Goal: Check status: Check status

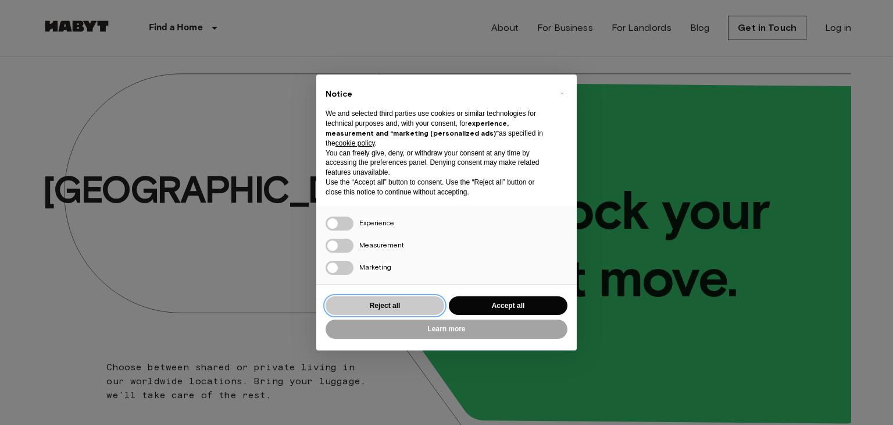
click at [397, 308] on button "Reject all" at bounding box center [385, 305] width 119 height 19
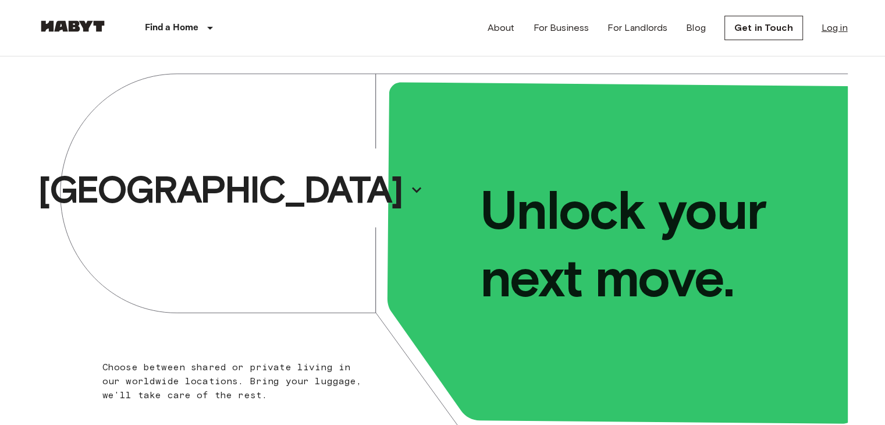
click at [841, 23] on link "Log in" at bounding box center [834, 28] width 26 height 14
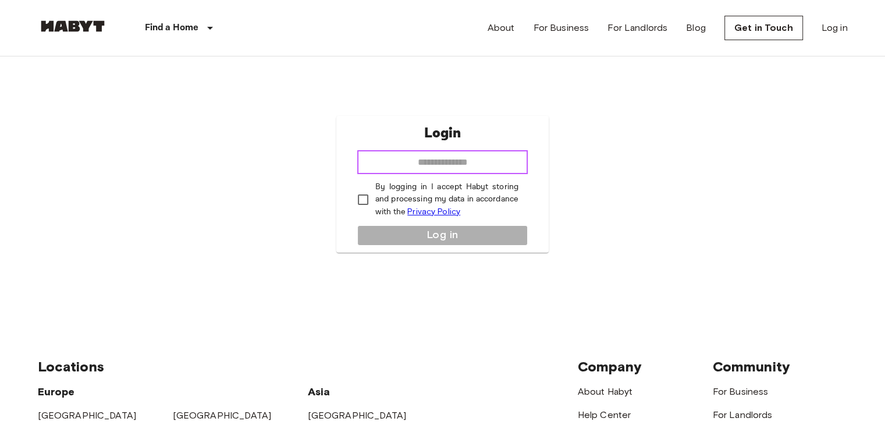
click at [453, 158] on input "email" at bounding box center [442, 162] width 170 height 23
type input "**********"
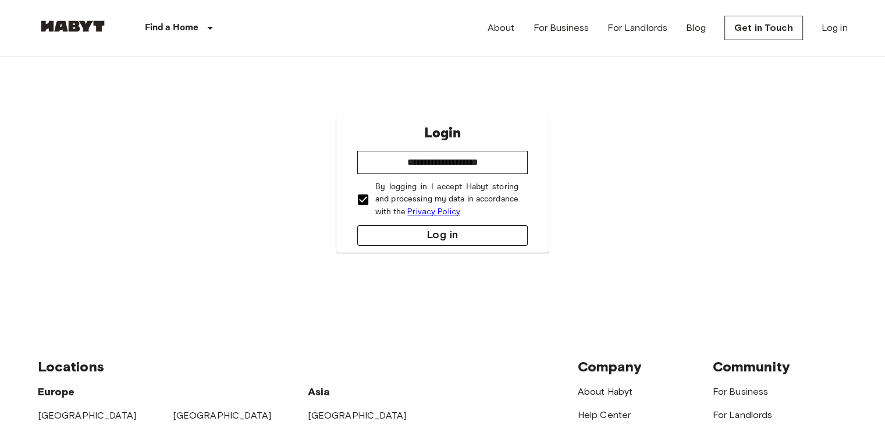
click at [426, 242] on button "Log in" at bounding box center [442, 235] width 170 height 20
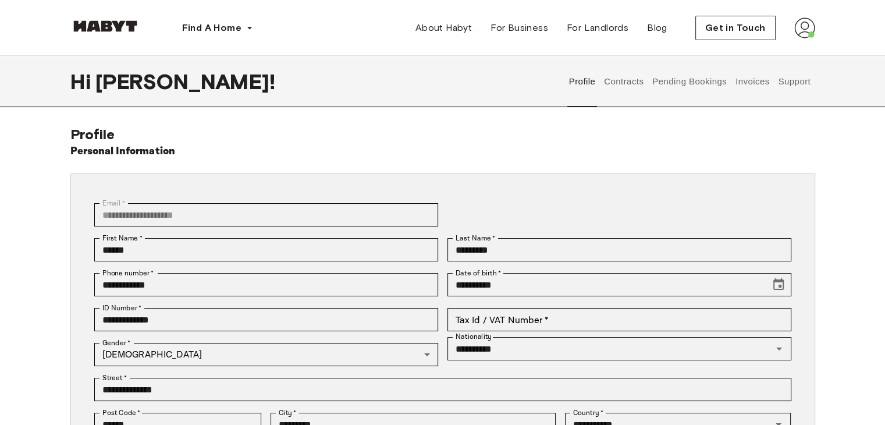
click at [615, 85] on button "Contracts" at bounding box center [624, 81] width 42 height 51
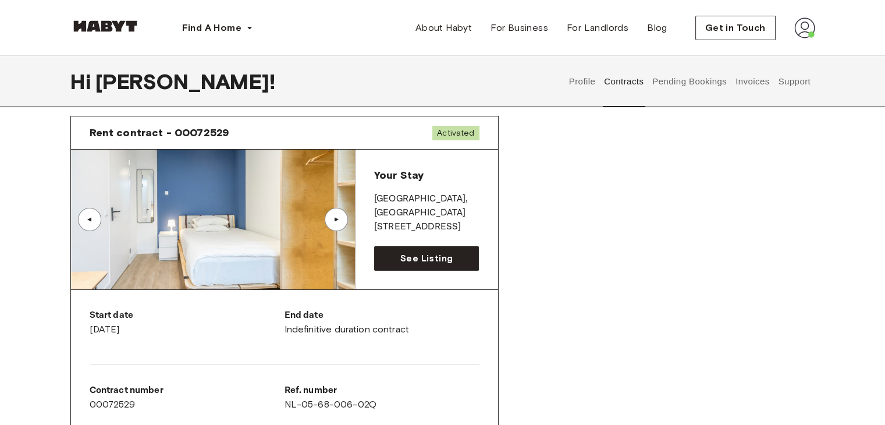
scroll to position [44, 0]
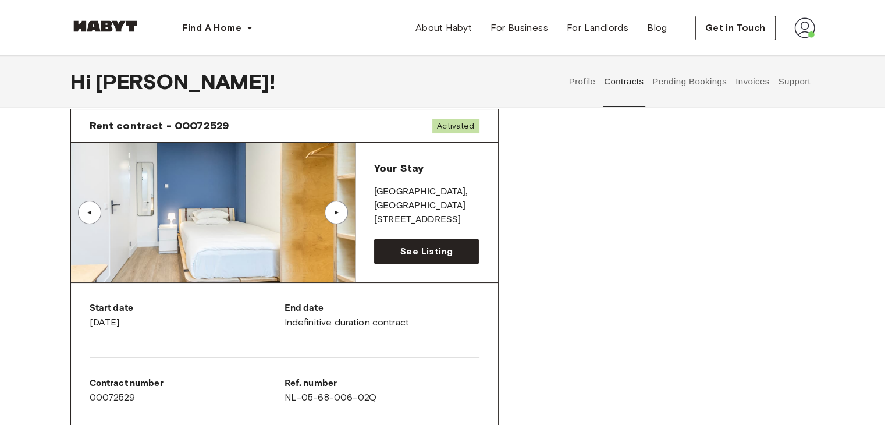
drag, startPoint x: 398, startPoint y: 308, endPoint x: 626, endPoint y: 208, distance: 249.0
click at [626, 208] on div "Rent contract - 00072529 Activated ▲ ▲ Your Stay AMSTERDAM , Amsterdam-Zuid Voo…" at bounding box center [442, 379] width 745 height 561
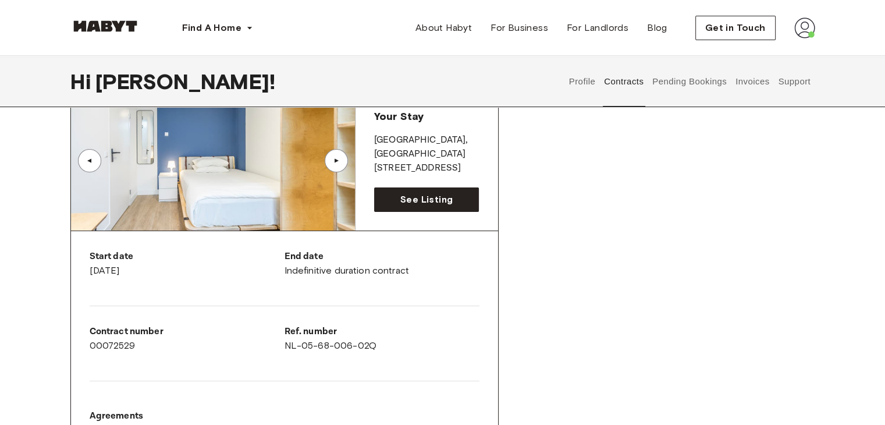
scroll to position [94, 0]
drag, startPoint x: 626, startPoint y: 208, endPoint x: 578, endPoint y: 259, distance: 70.4
click at [578, 259] on div "Rent contract - 00072529 Activated ▲ ▲ Your Stay AMSTERDAM , Amsterdam-Zuid Voo…" at bounding box center [442, 329] width 745 height 561
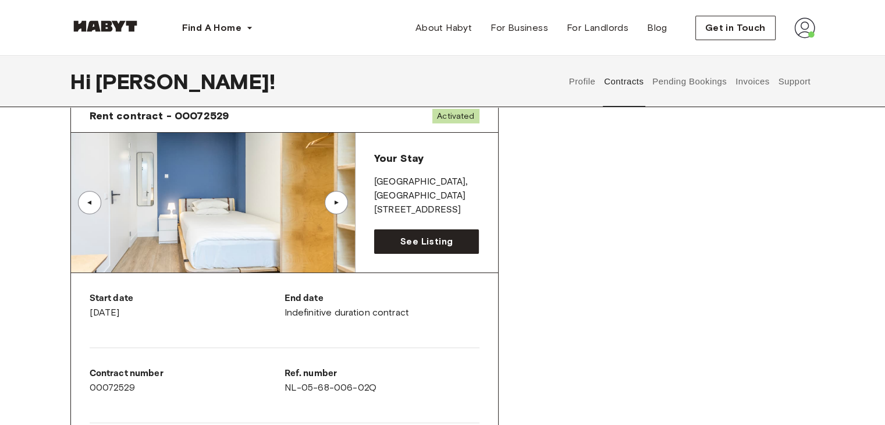
scroll to position [51, 0]
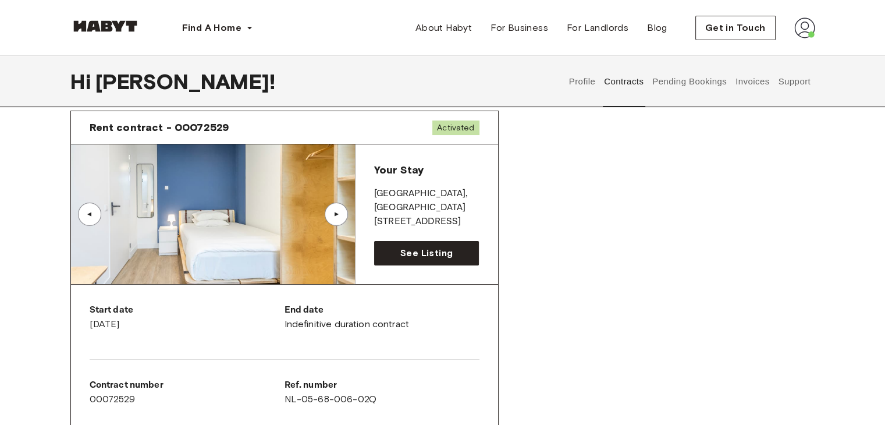
scroll to position [43, 0]
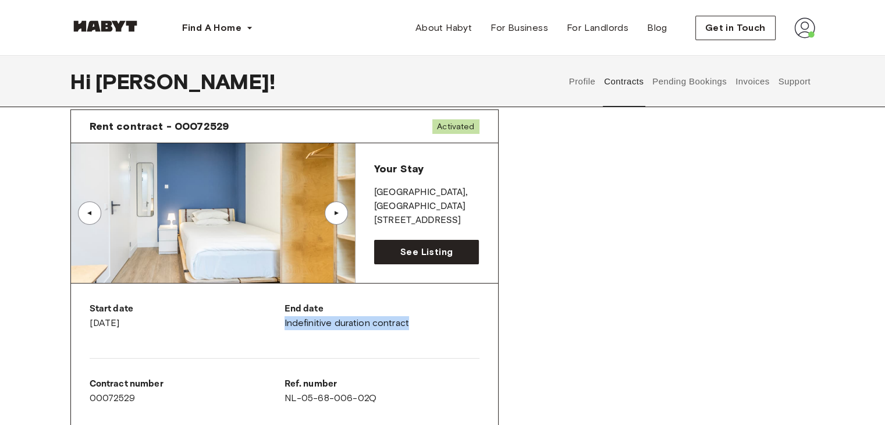
drag, startPoint x: 35, startPoint y: 351, endPoint x: 521, endPoint y: 303, distance: 487.5
click at [633, 296] on div "Rent contract - 00072529 Activated ▲ ▲ Your Stay AMSTERDAM , Amsterdam-Zuid Voo…" at bounding box center [442, 380] width 745 height 561
